Goal: Communication & Community: Ask a question

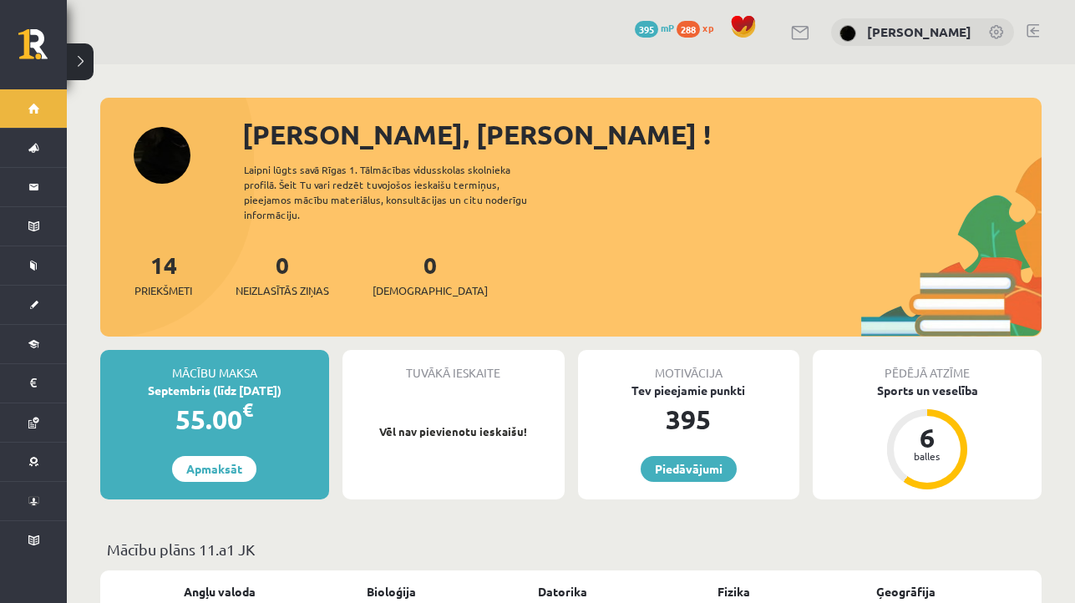
click at [1031, 30] on link at bounding box center [1032, 30] width 13 height 13
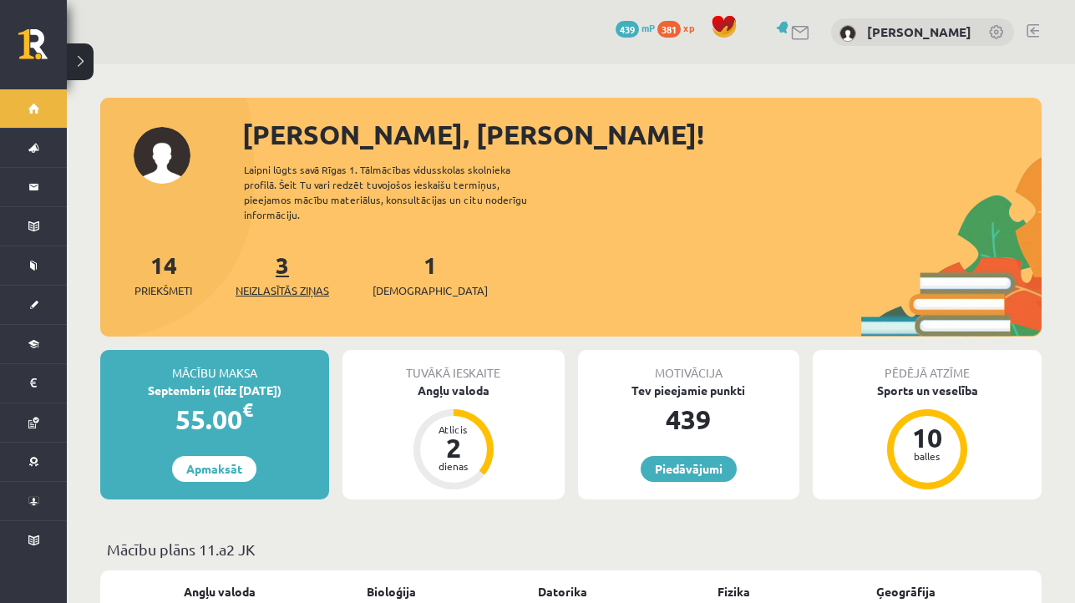
click at [279, 282] on span "Neizlasītās ziņas" at bounding box center [283, 290] width 94 height 17
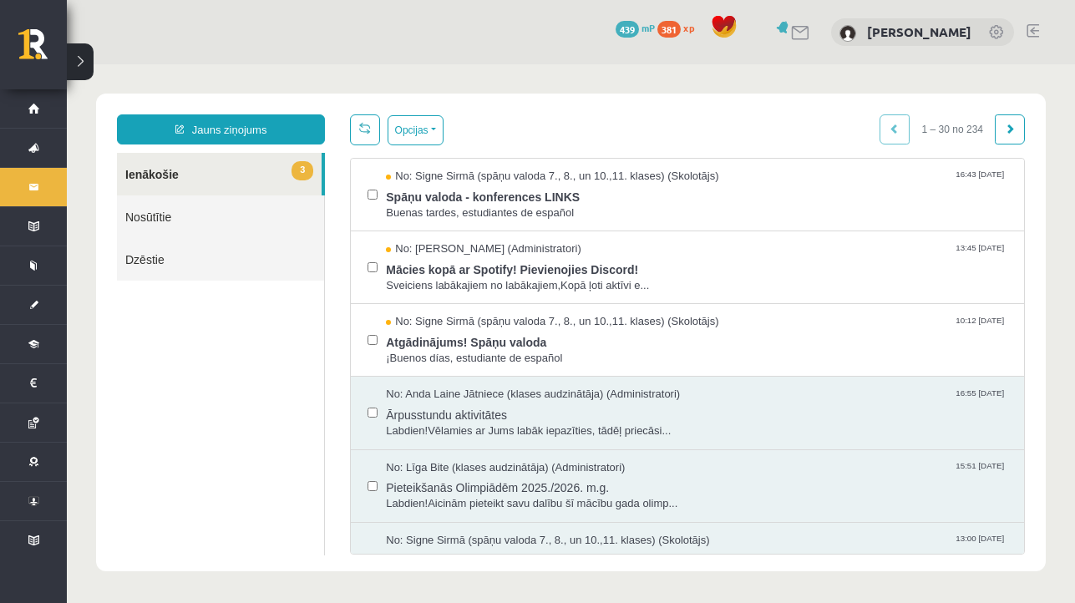
click at [217, 226] on link "Nosūtītie" at bounding box center [220, 216] width 207 height 43
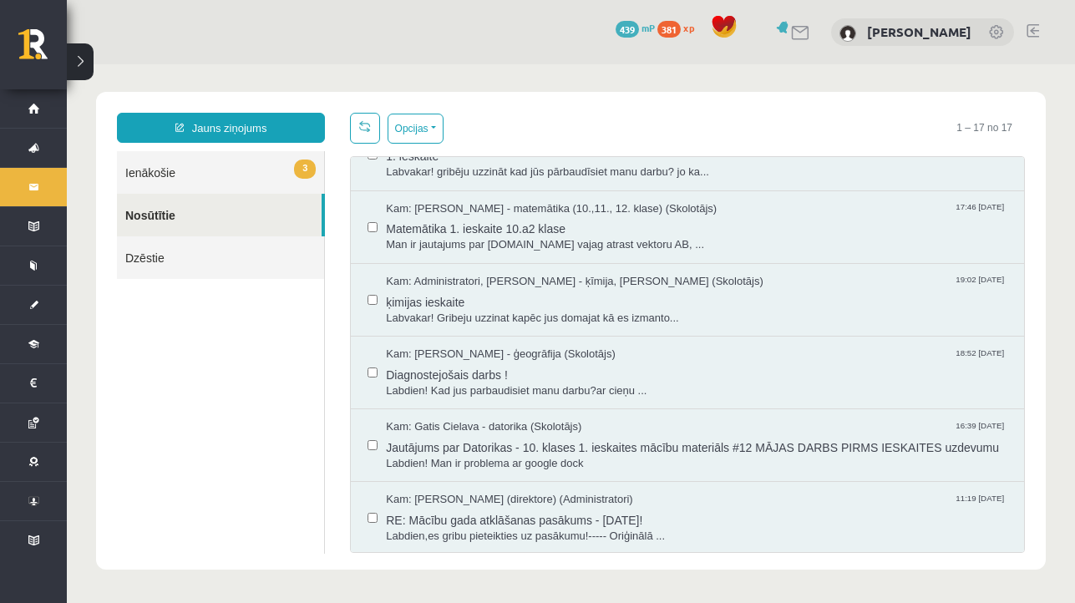
scroll to position [2, 0]
click at [658, 435] on span "Jautājums par Datorikas - 10. klases 1. ieskaites mācību materiāls #12 MĀJAS DA…" at bounding box center [696, 445] width 621 height 21
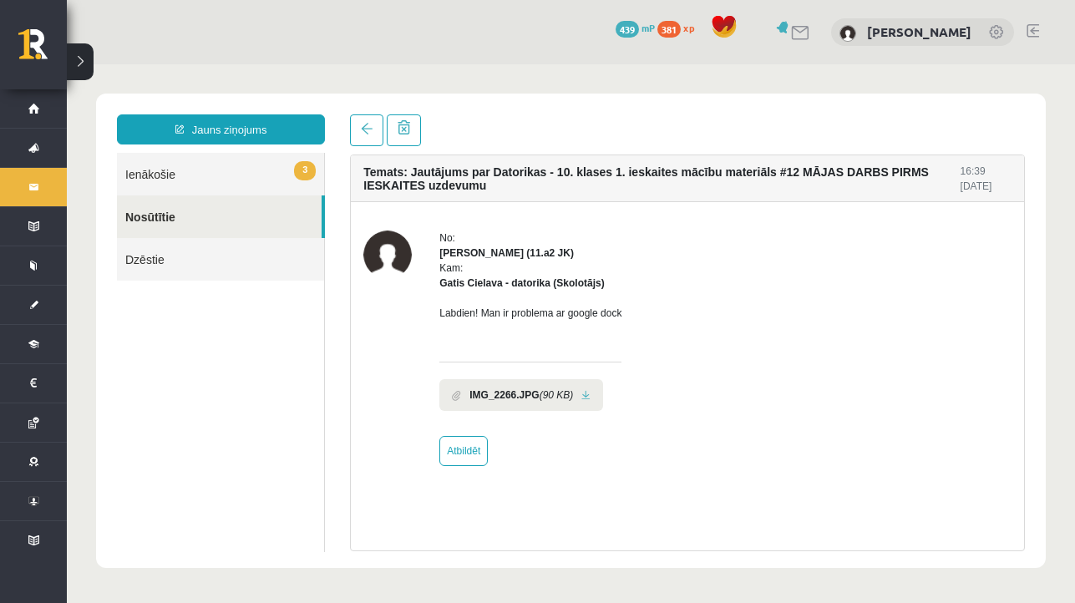
scroll to position [0, 0]
click at [590, 398] on link at bounding box center [585, 395] width 9 height 11
click at [364, 132] on span at bounding box center [367, 129] width 12 height 12
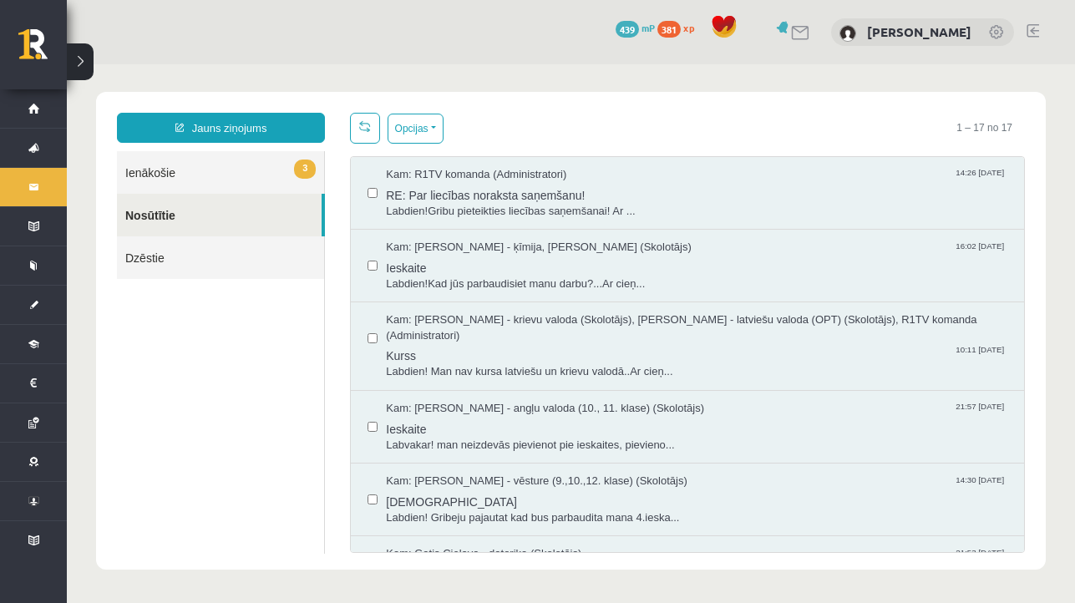
click at [270, 175] on link "3 Ienākošie" at bounding box center [220, 172] width 207 height 43
click at [295, 171] on span "3" at bounding box center [305, 169] width 22 height 19
click at [234, 176] on link "3 Ienākošie" at bounding box center [220, 172] width 207 height 43
click at [296, 165] on span "3" at bounding box center [305, 169] width 22 height 19
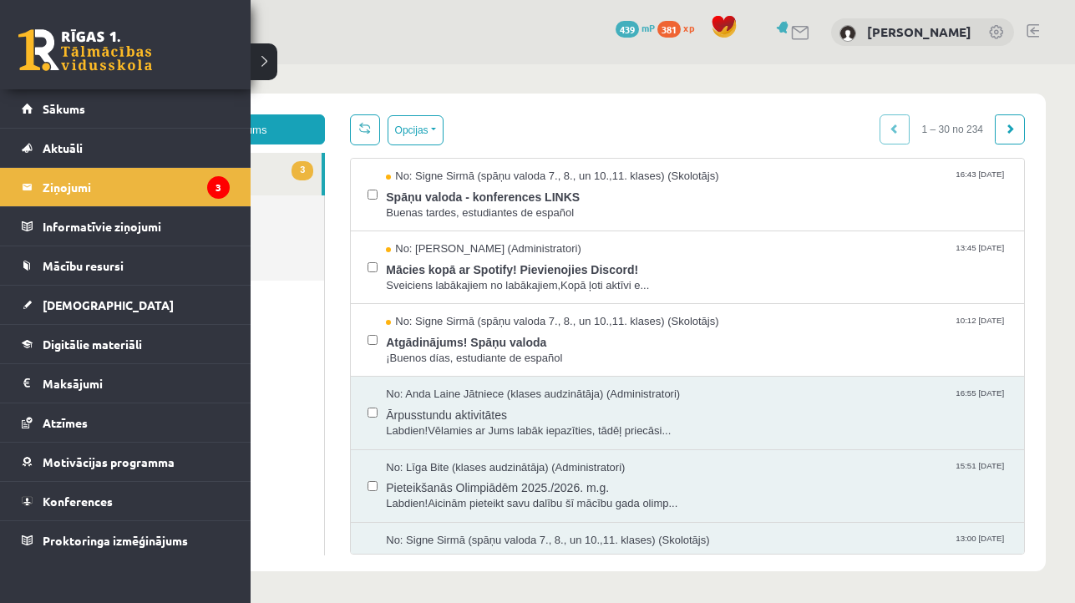
click at [108, 38] on link at bounding box center [85, 50] width 134 height 42
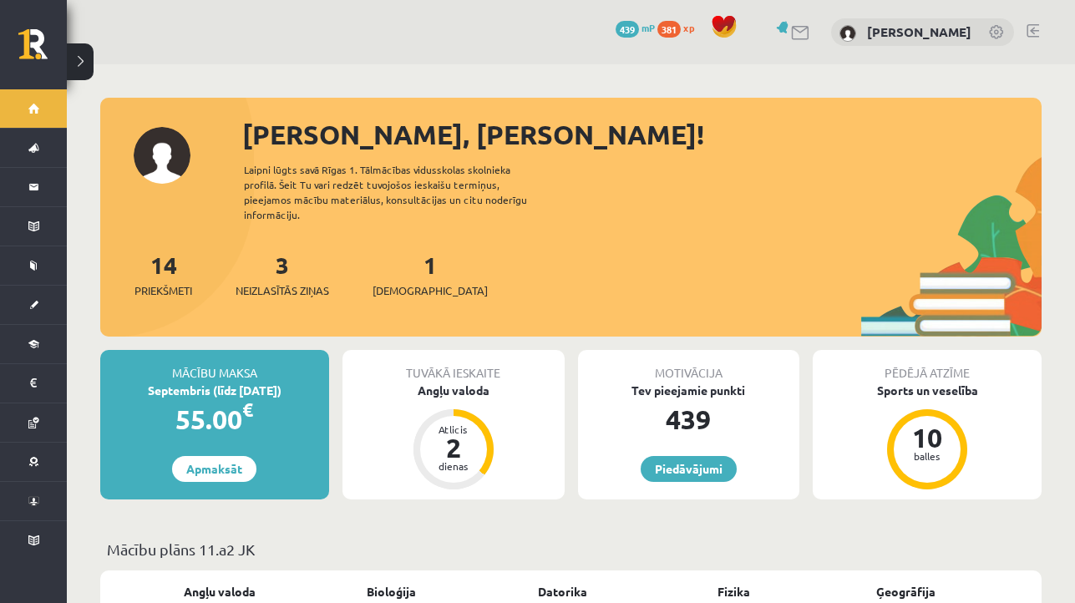
click at [1032, 33] on link at bounding box center [1032, 30] width 13 height 13
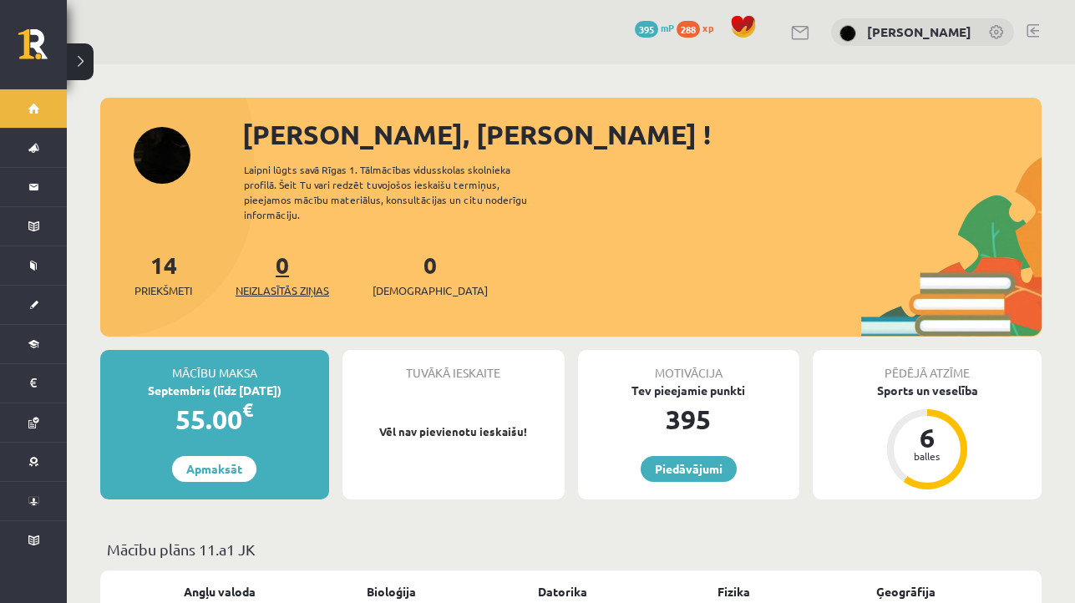
click at [275, 282] on span "Neizlasītās ziņas" at bounding box center [283, 290] width 94 height 17
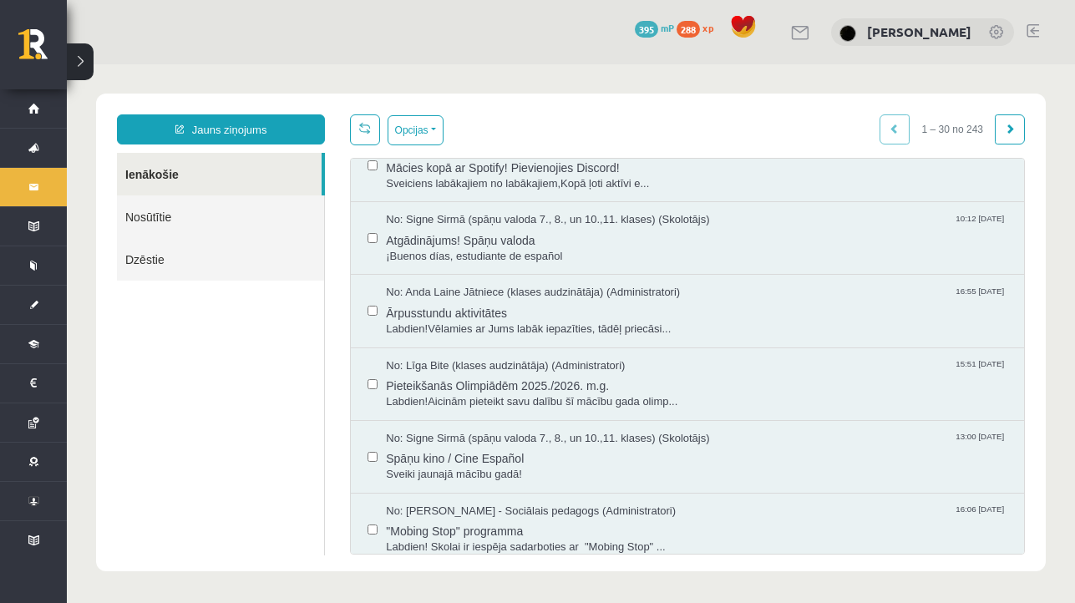
scroll to position [115, 0]
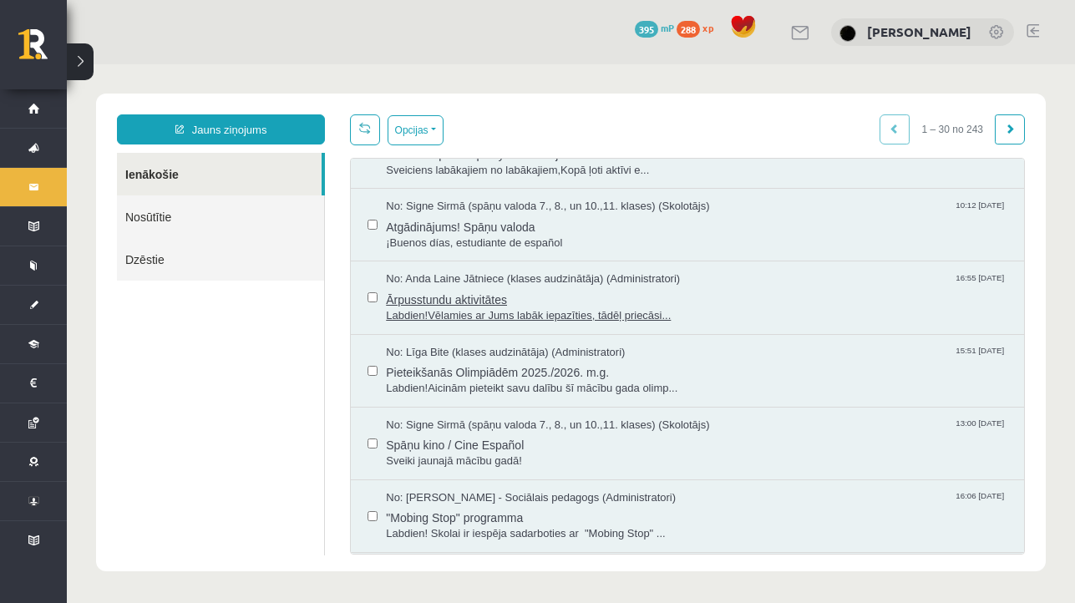
click at [457, 308] on span "Labdien!Vēlamies ar Jums labāk iepazīties, tādēļ priecāsi..." at bounding box center [696, 316] width 621 height 16
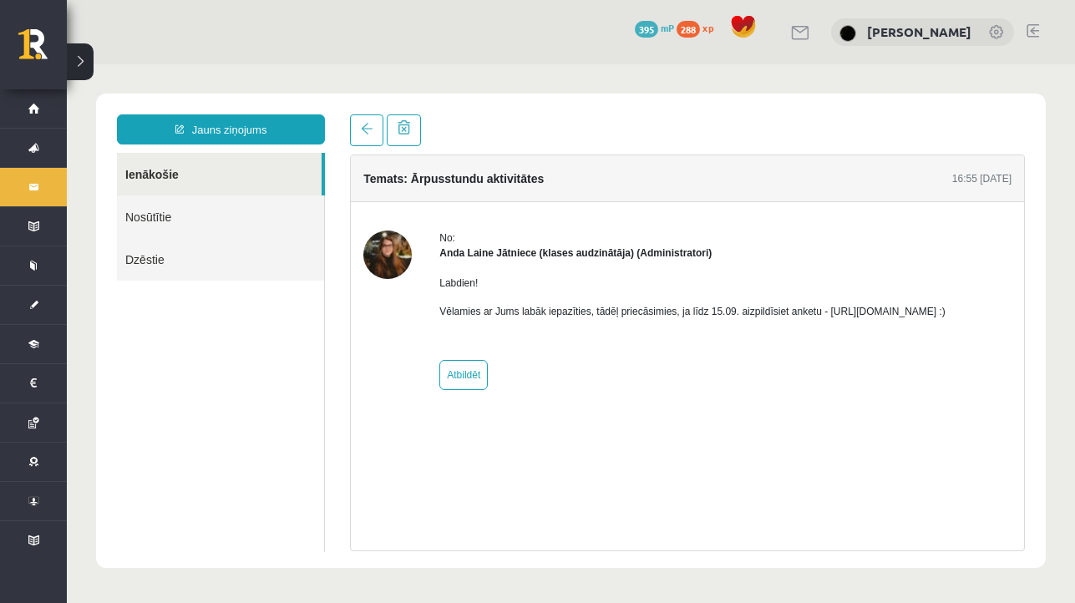
scroll to position [0, 0]
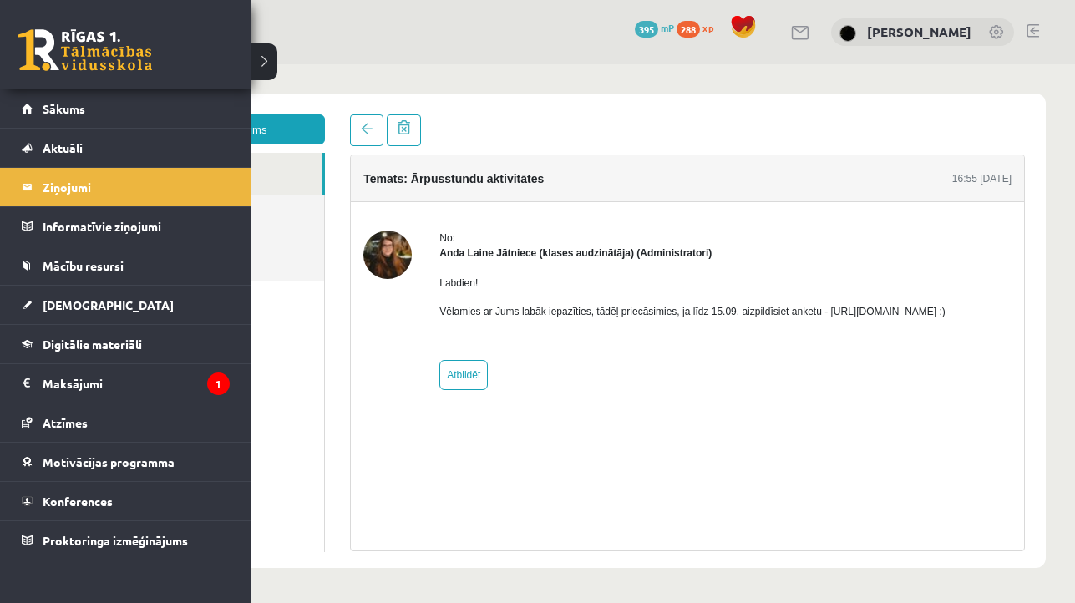
click at [53, 19] on div "0 Dāvanas 395 mP 288 xp" at bounding box center [125, 44] width 251 height 89
